Goal: Information Seeking & Learning: Learn about a topic

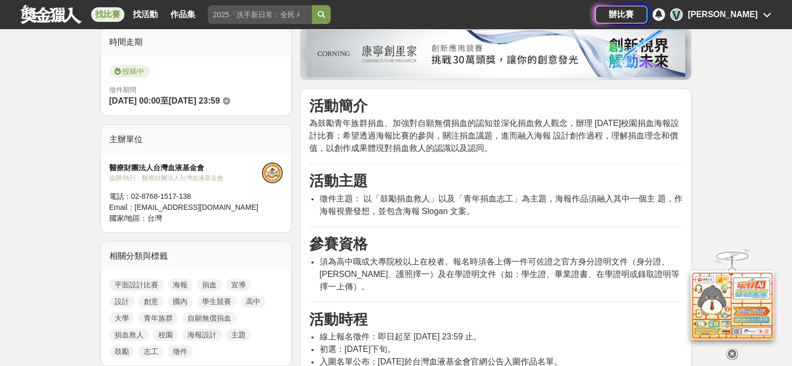
scroll to position [312, 0]
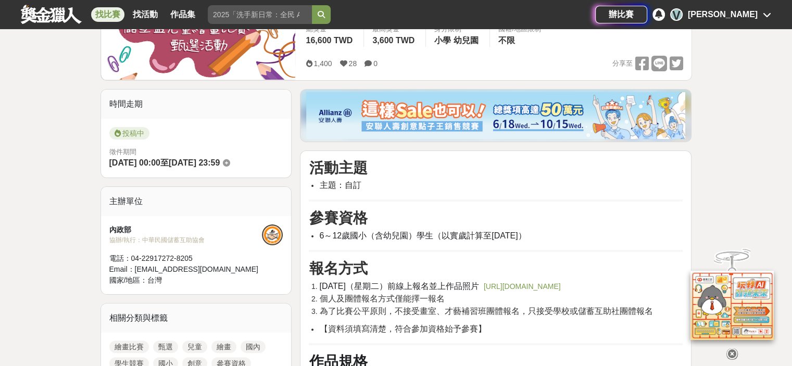
scroll to position [260, 0]
